Goal: Task Accomplishment & Management: Manage account settings

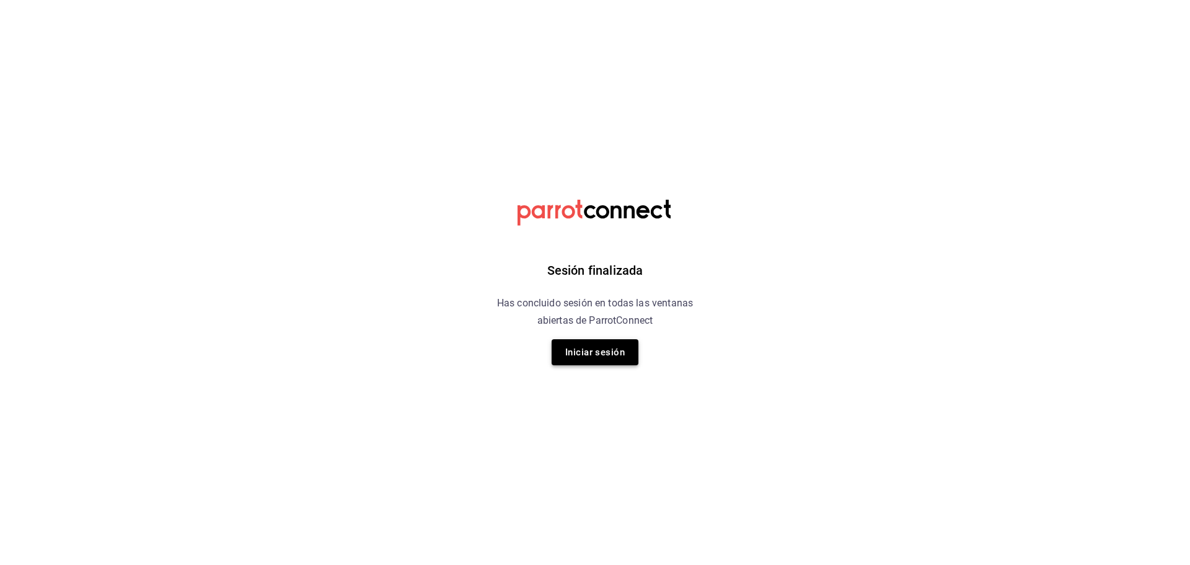
click at [614, 350] on button "Iniciar sesión" at bounding box center [595, 352] width 87 height 26
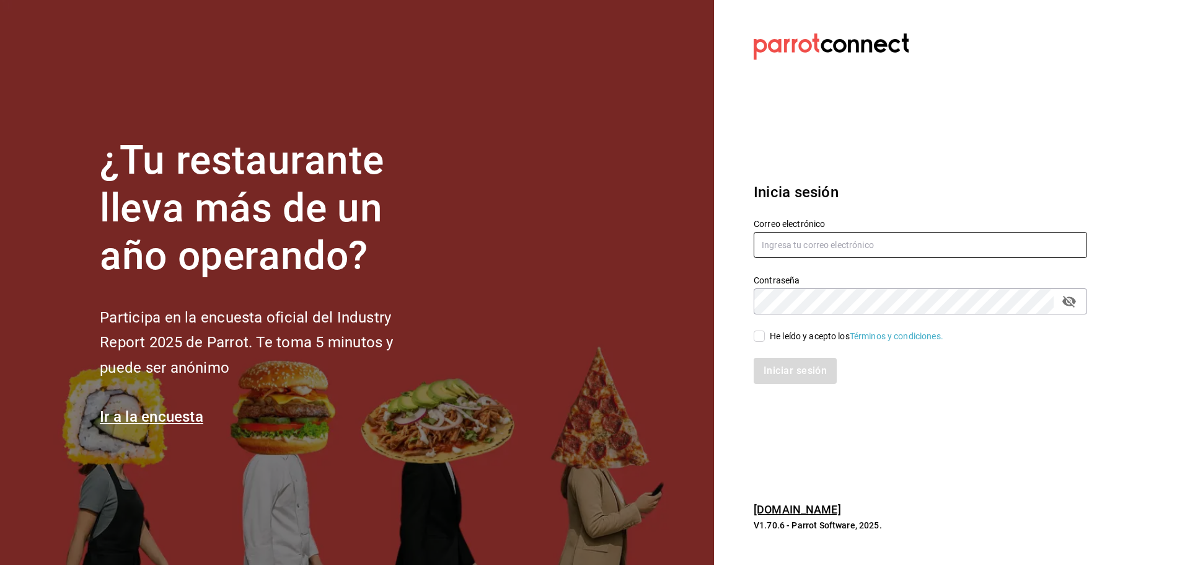
type input "[EMAIL_ADDRESS][DOMAIN_NAME]"
click at [766, 333] on span "He leído y acepto los Términos y condiciones." at bounding box center [854, 336] width 179 height 13
click at [765, 333] on input "He leído y acepto los Términos y condiciones." at bounding box center [759, 335] width 11 height 11
checkbox input "true"
click at [797, 373] on button "Iniciar sesión" at bounding box center [796, 371] width 84 height 26
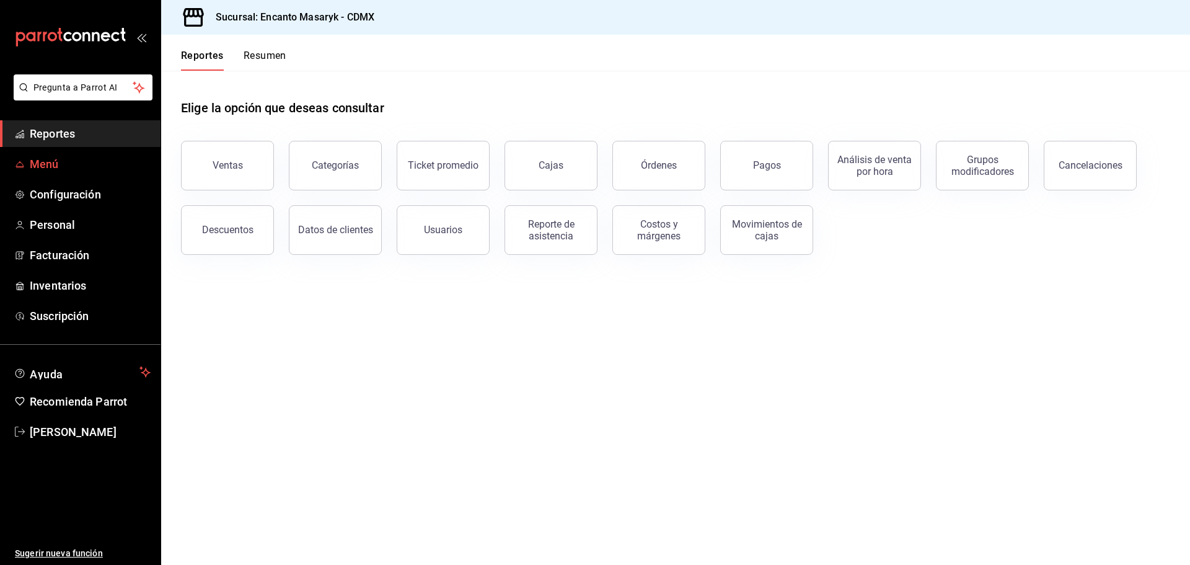
click at [61, 166] on span "Menú" at bounding box center [90, 164] width 121 height 17
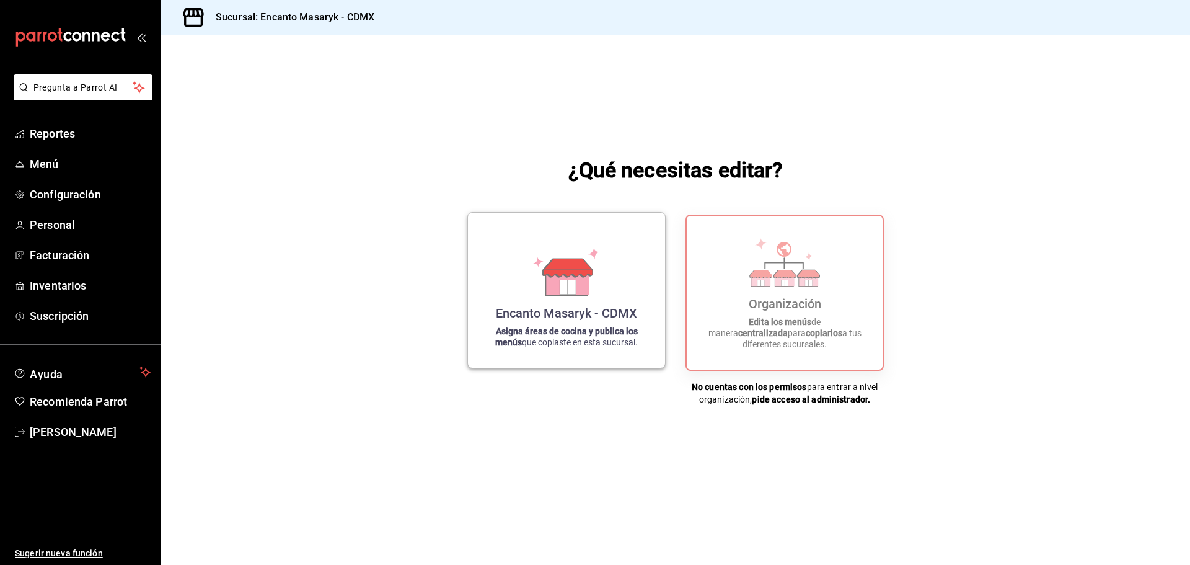
click at [583, 302] on div "Encanto Masaryk - CDMX Asigna áreas de cocina y publica los menús que copiaste …" at bounding box center [566, 290] width 167 height 135
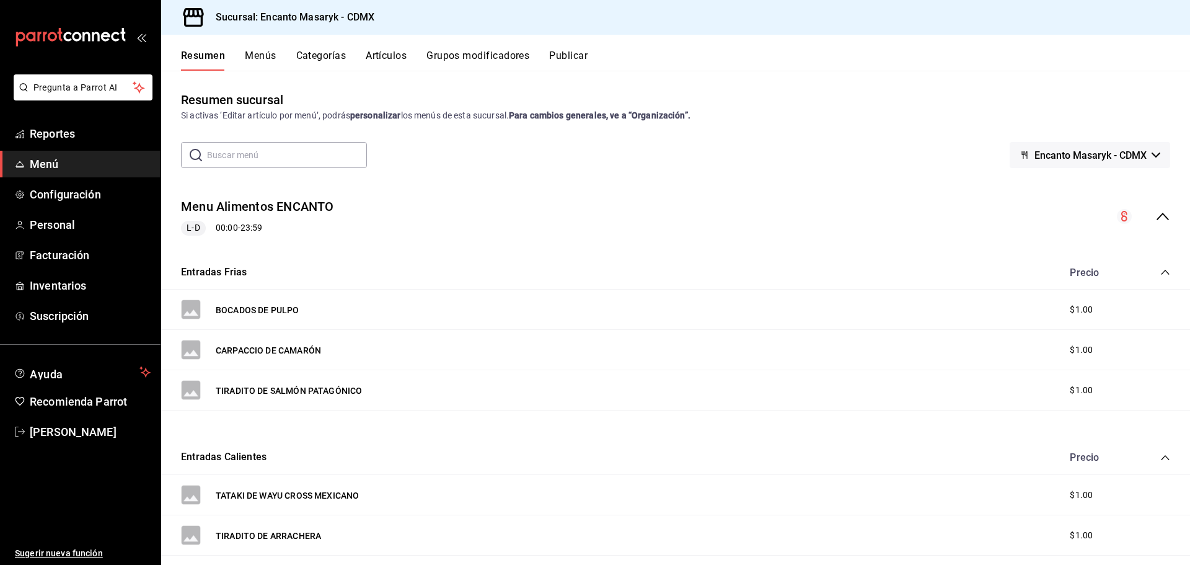
click at [257, 55] on button "Menús" at bounding box center [260, 60] width 31 height 21
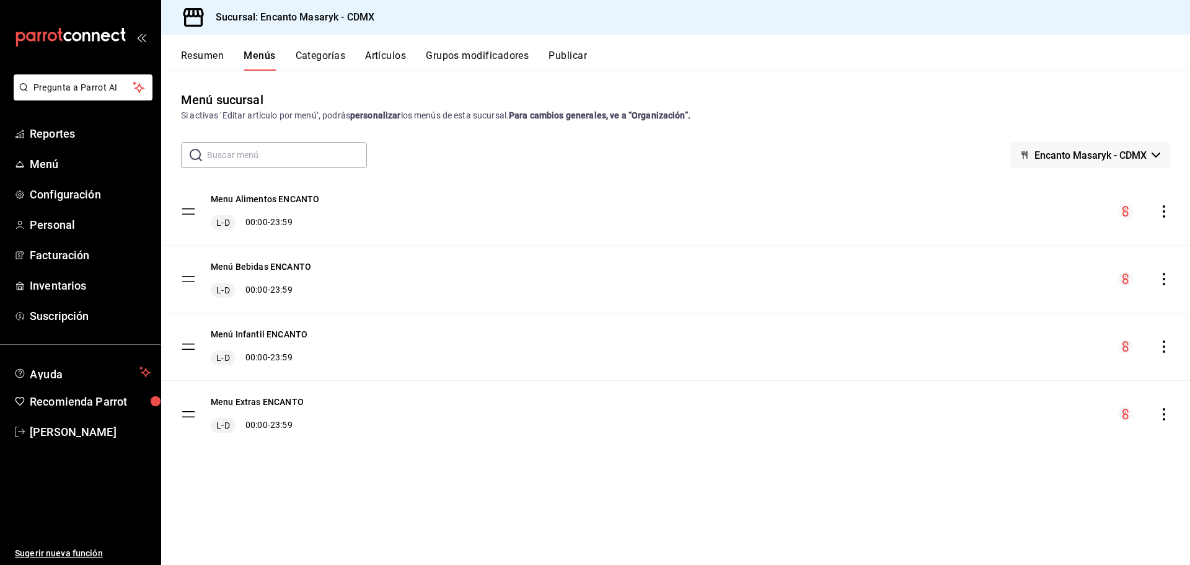
click at [211, 58] on button "Resumen" at bounding box center [202, 60] width 43 height 21
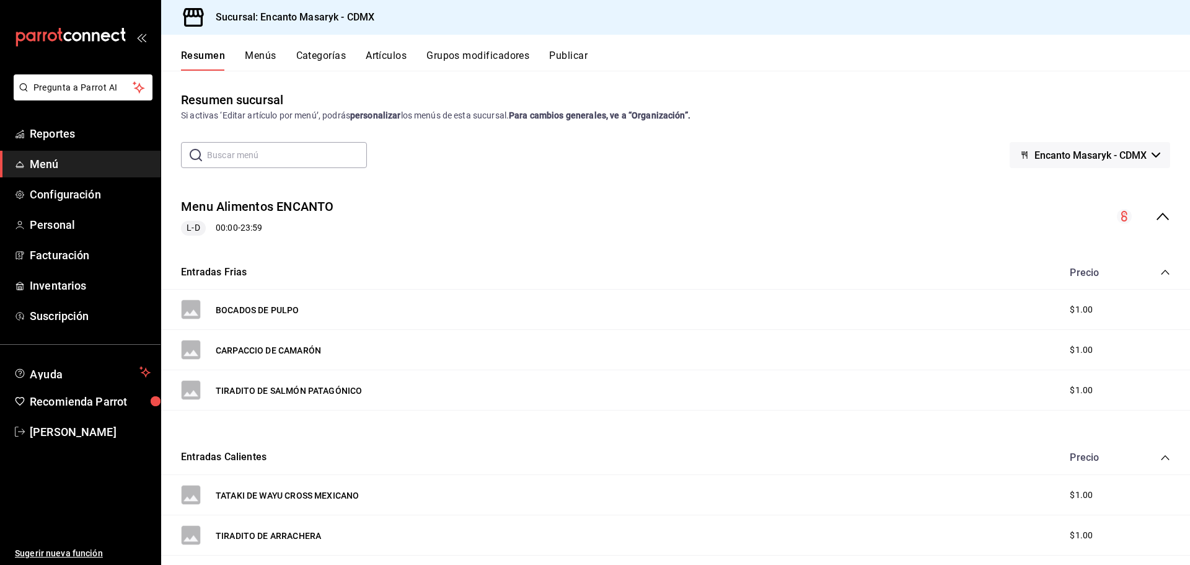
click at [260, 53] on button "Menús" at bounding box center [260, 60] width 31 height 21
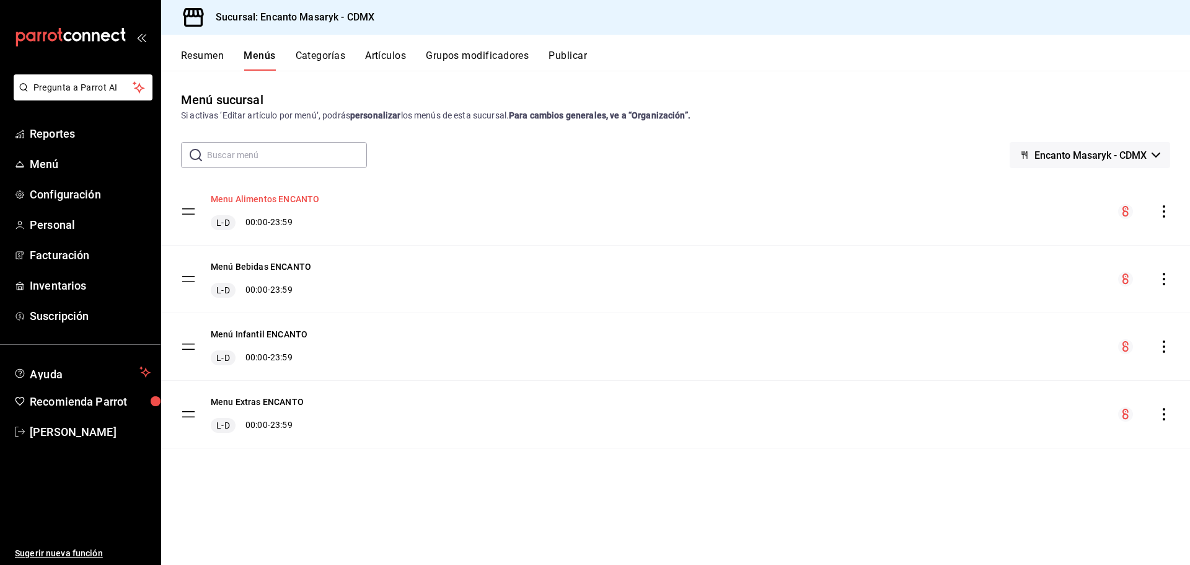
click at [265, 199] on button "Menu Alimentos ENCANTO" at bounding box center [265, 199] width 108 height 12
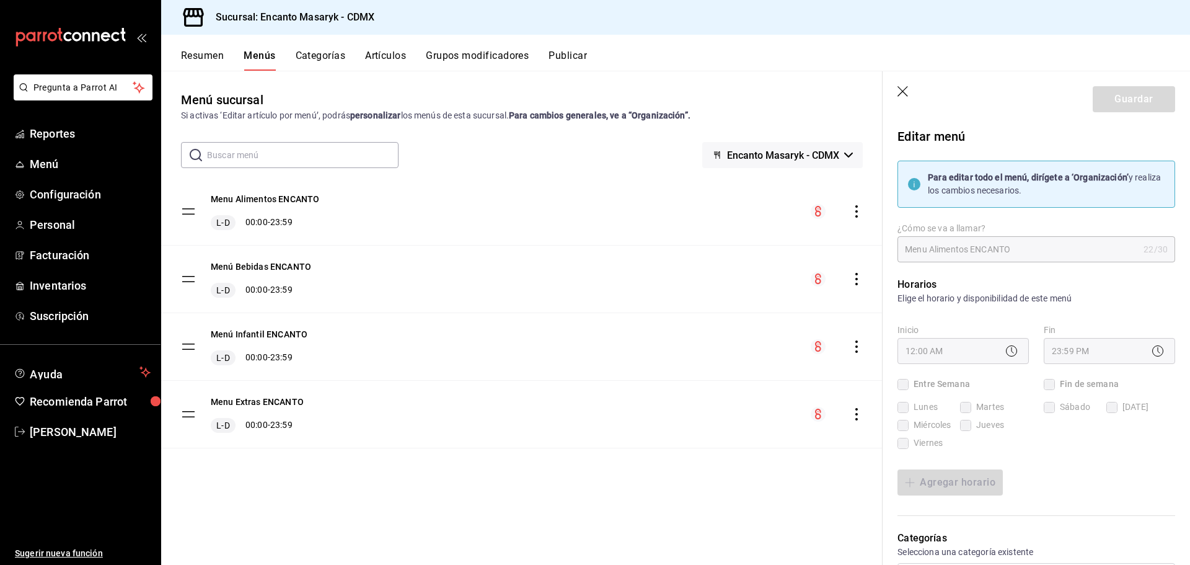
checkbox input "true"
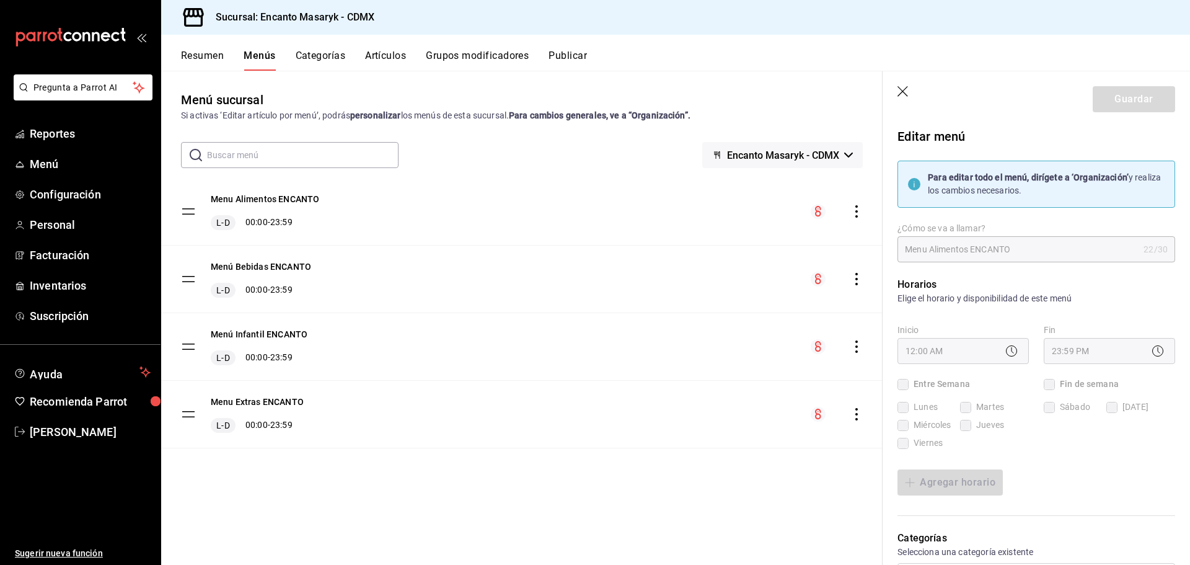
checkbox input "true"
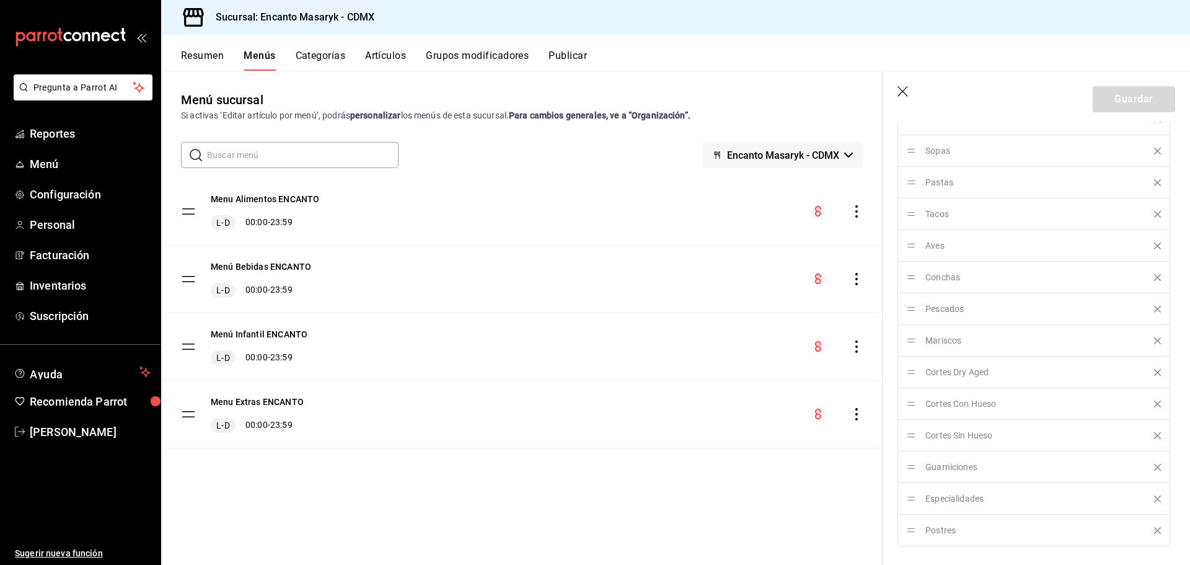
scroll to position [868, 0]
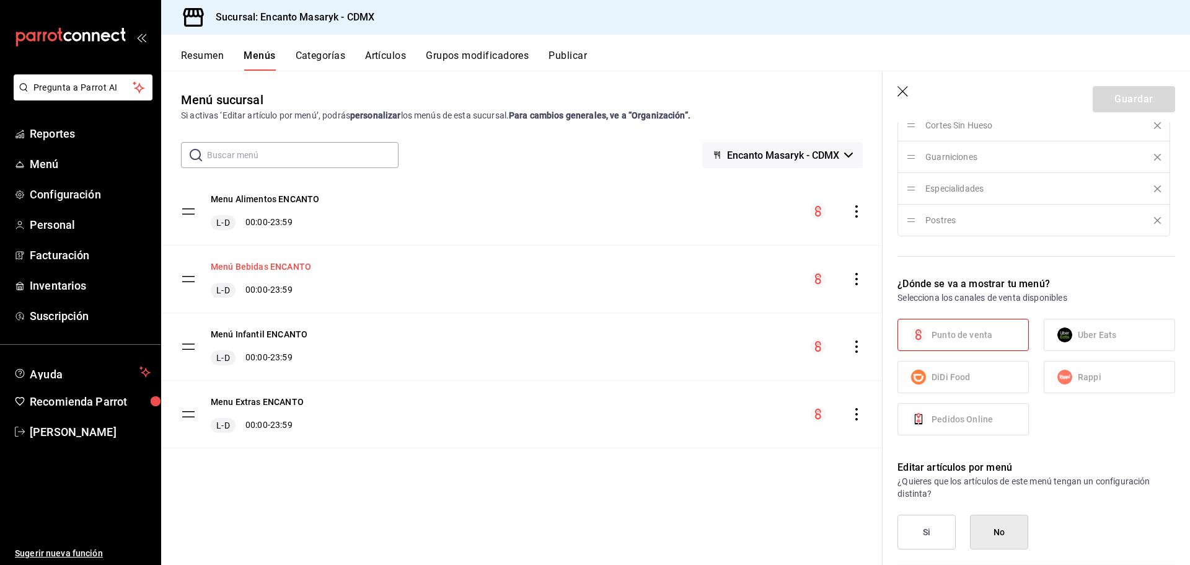
click at [247, 268] on button "Menú Bebidas ENCANTO" at bounding box center [261, 266] width 100 height 12
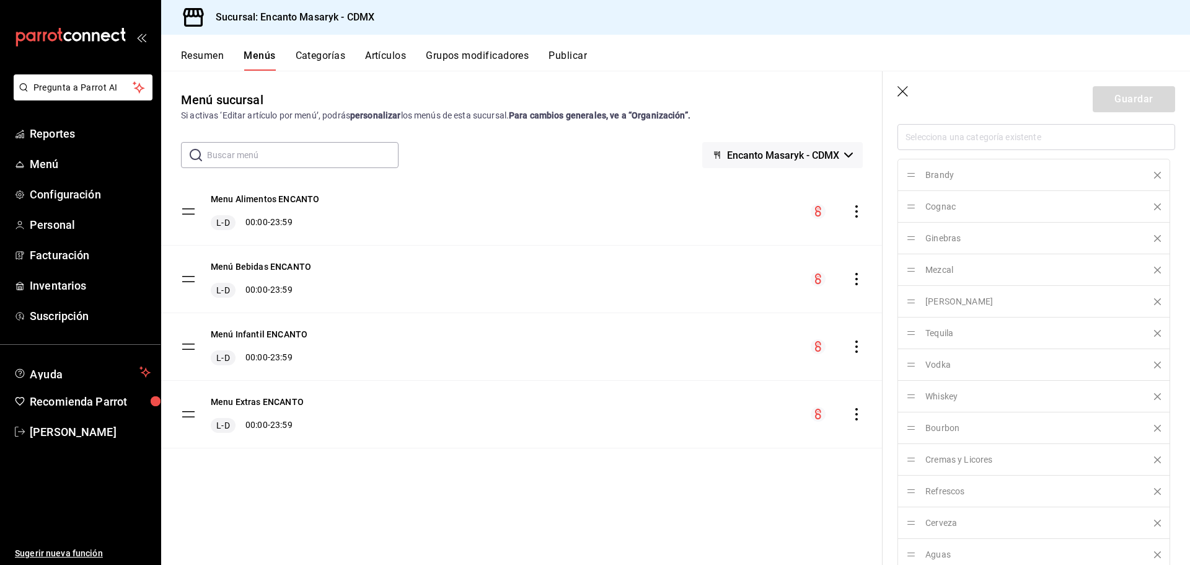
scroll to position [314, 0]
click at [942, 302] on div "Brandy Cognac Ginebras Mezcal Ron Tequila Vodka Whiskey Bourbon Cremas y Licore…" at bounding box center [1037, 519] width 278 height 541
click at [905, 301] on div "Brandy Cognac Ginebras Mezcal Ron Tequila Vodka Whiskey Bourbon Cremas y Licore…" at bounding box center [1037, 519] width 278 height 541
click at [922, 298] on div "Brandy Cognac Ginebras Mezcal Ron Tequila Vodka Whiskey Bourbon Cremas y Licore…" at bounding box center [1037, 519] width 278 height 541
click at [938, 299] on div "Brandy Cognac Ginebras Mezcal Ron Tequila Vodka Whiskey Bourbon Cremas y Licore…" at bounding box center [1037, 519] width 278 height 541
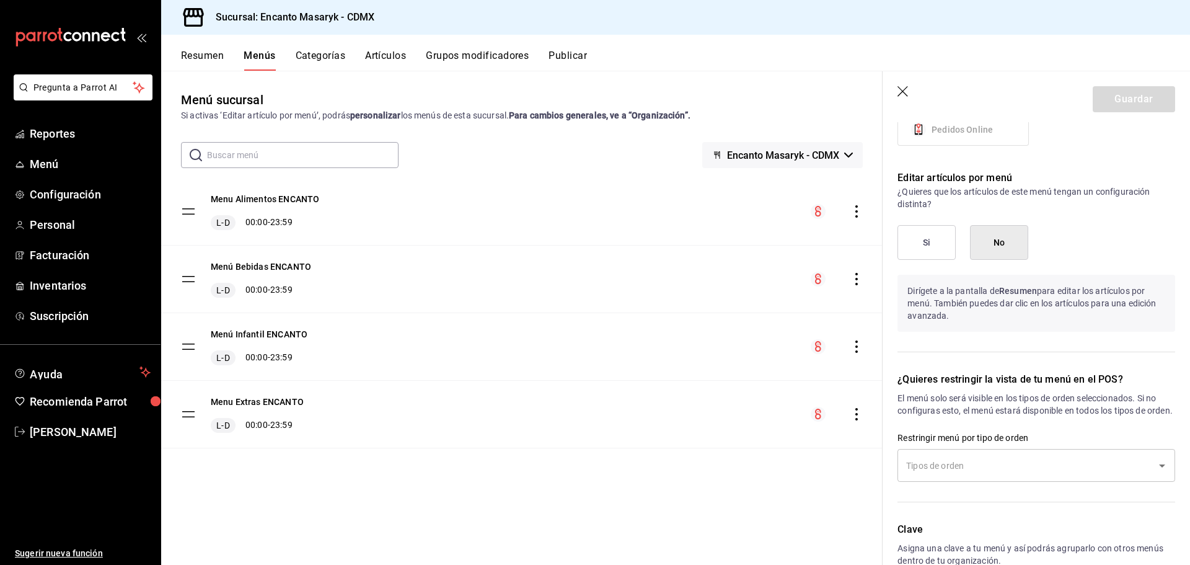
scroll to position [1243, 0]
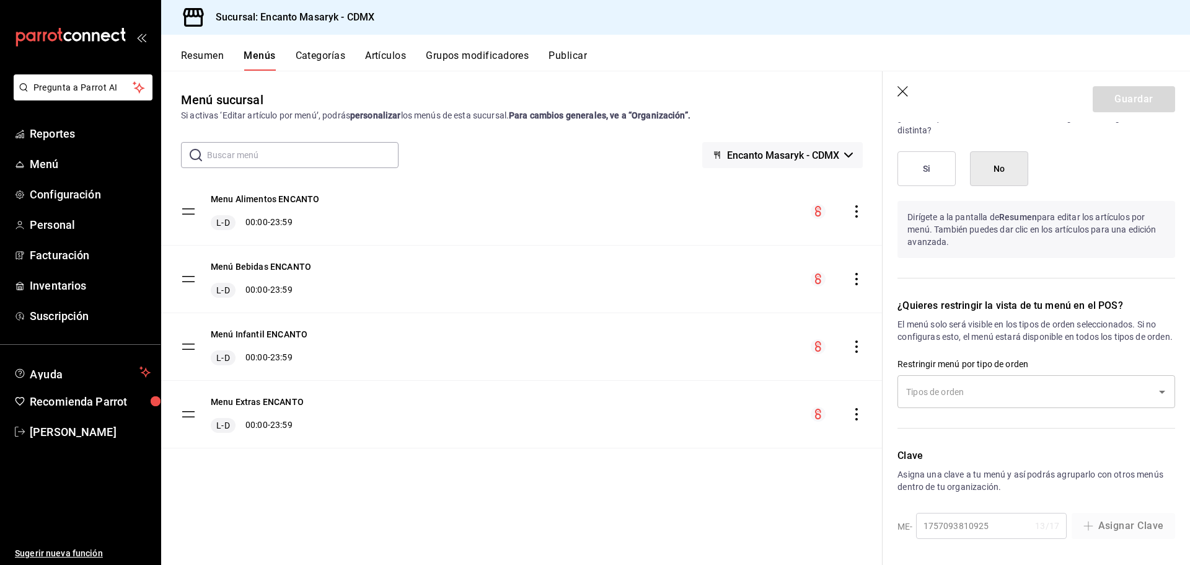
click at [316, 61] on button "Categorías" at bounding box center [321, 60] width 50 height 21
